Goal: Information Seeking & Learning: Learn about a topic

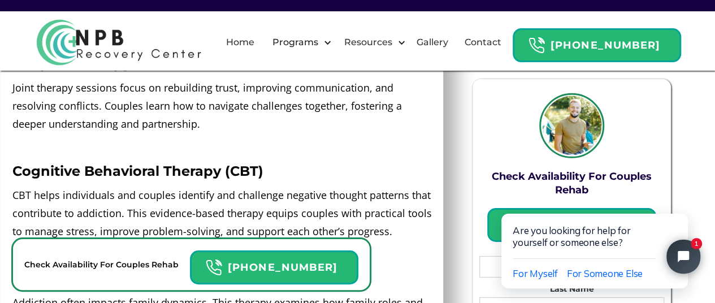
scroll to position [1684, 21]
drag, startPoint x: 386, startPoint y: 232, endPoint x: 338, endPoint y: 234, distance: 47.5
drag, startPoint x: 338, startPoint y: 234, endPoint x: 288, endPoint y: 120, distance: 124.8
click at [288, 120] on p "Joint therapy sessions focus on rebuilding trust, improving communication, and …" at bounding box center [222, 105] width 420 height 54
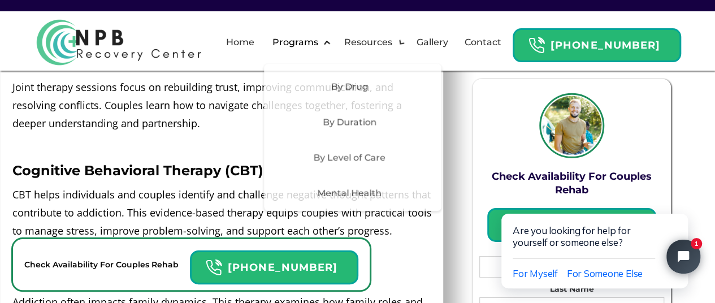
click at [303, 53] on div "Programs" at bounding box center [298, 42] width 72 height 36
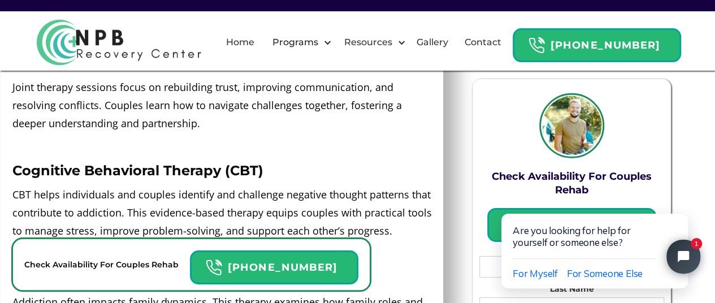
click at [405, 252] on p "‍" at bounding box center [222, 254] width 420 height 18
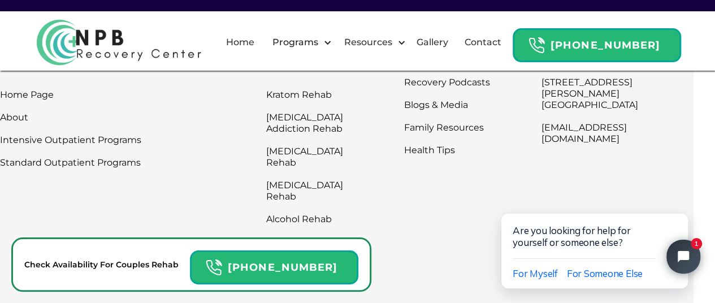
scroll to position [8897, 21]
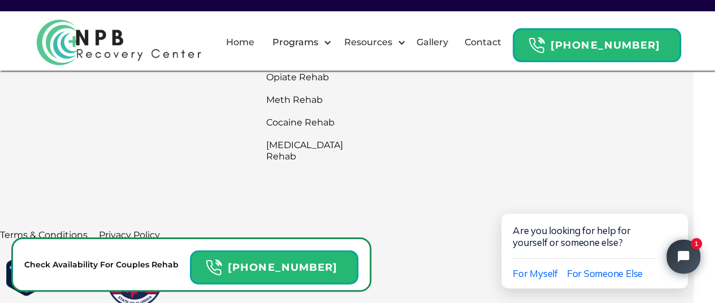
scroll to position [8788, 21]
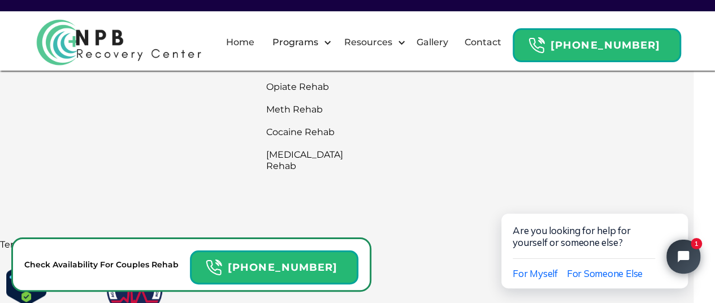
drag, startPoint x: 717, startPoint y: 1, endPoint x: 447, endPoint y: 161, distance: 314.4
click at [447, 161] on div "Resources Recovery Podcasts Blogs & Media Family Resources Health Tips" at bounding box center [468, 35] width 129 height 286
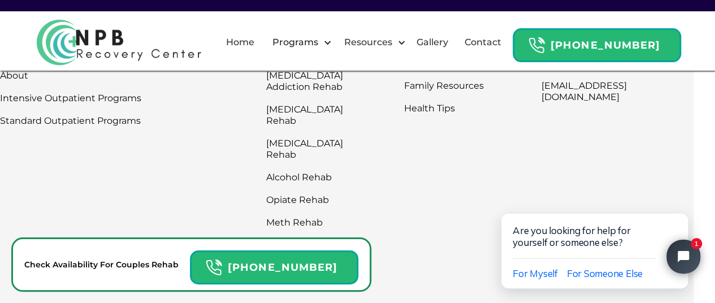
scroll to position [8652, 21]
